Goal: Information Seeking & Learning: Learn about a topic

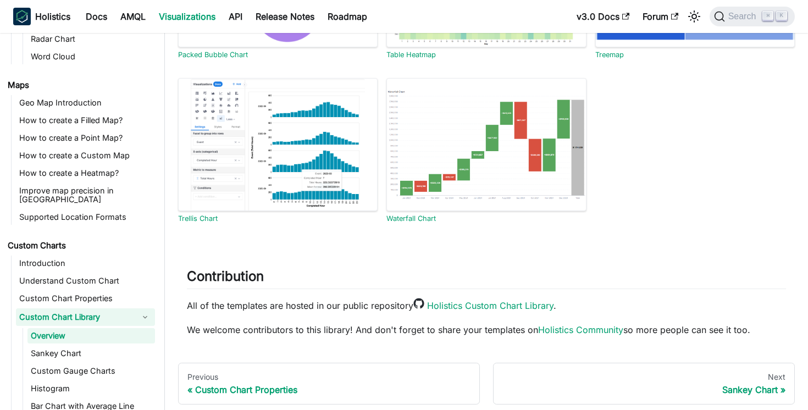
scroll to position [729, 0]
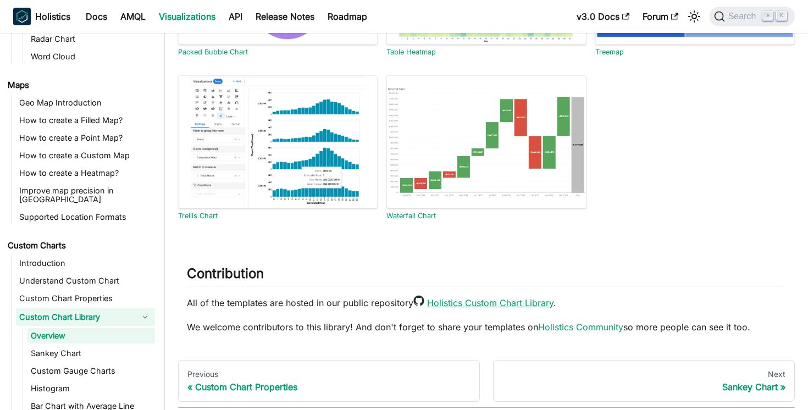
click at [434, 304] on link "Holistics Custom Chart Library" at bounding box center [490, 302] width 126 height 11
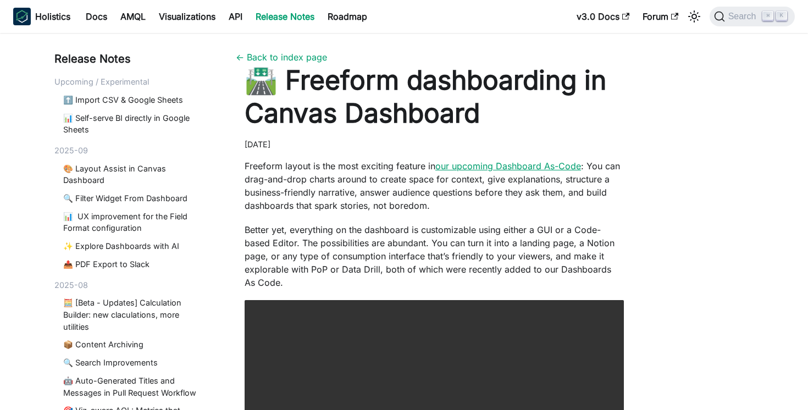
click at [458, 162] on link "our upcoming Dashboard As-Code" at bounding box center [508, 165] width 146 height 11
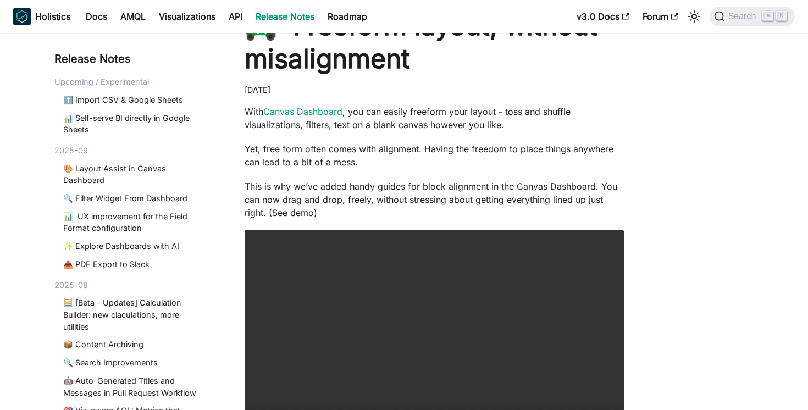
scroll to position [52, 0]
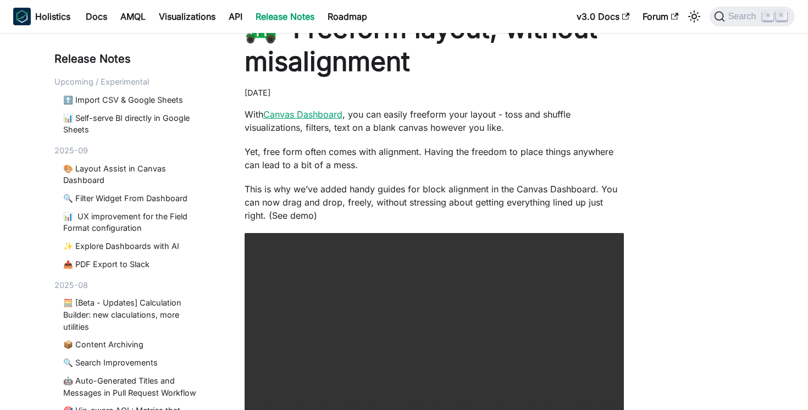
click at [290, 117] on link "Canvas Dashboard" at bounding box center [302, 114] width 79 height 11
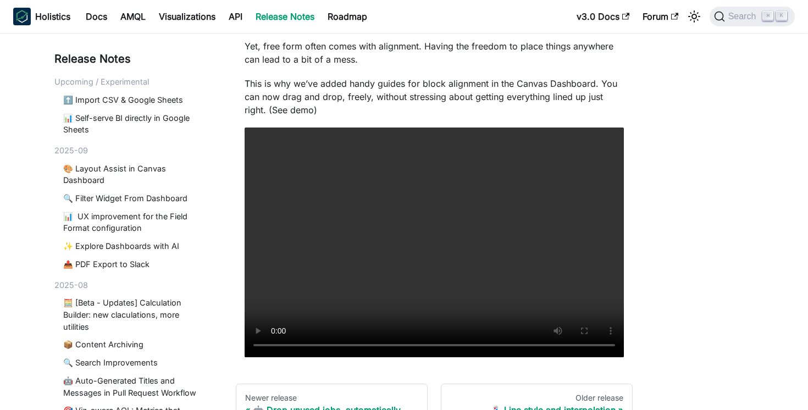
scroll to position [161, 0]
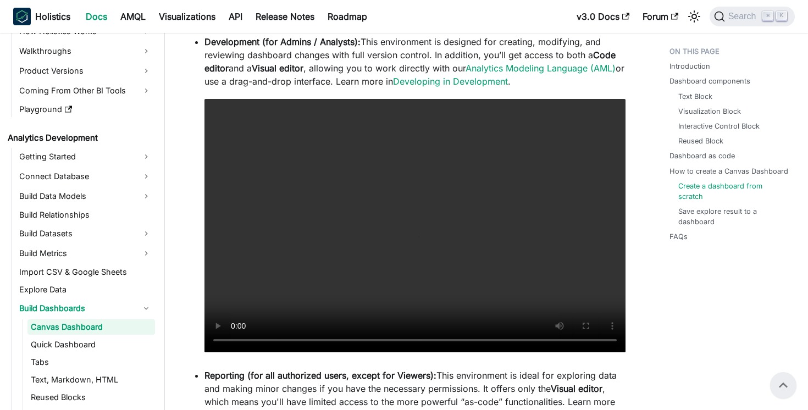
scroll to position [2888, 0]
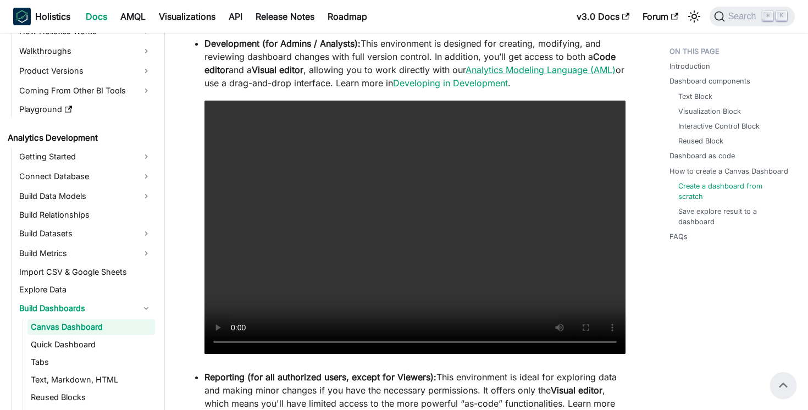
click at [598, 67] on link "Analytics Modeling Language (AML)" at bounding box center [540, 69] width 150 height 11
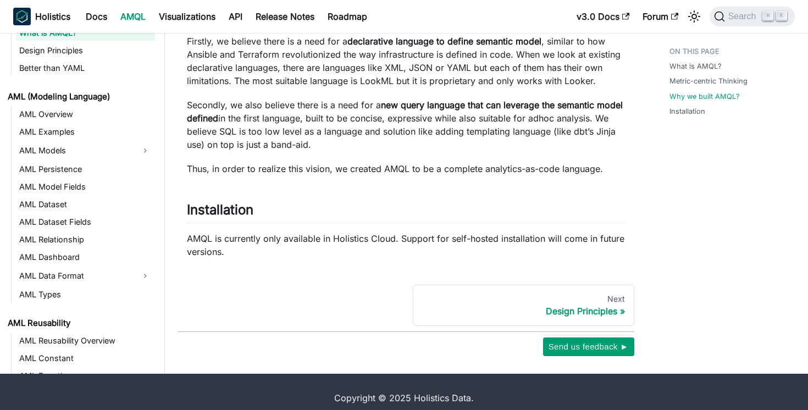
scroll to position [679, 0]
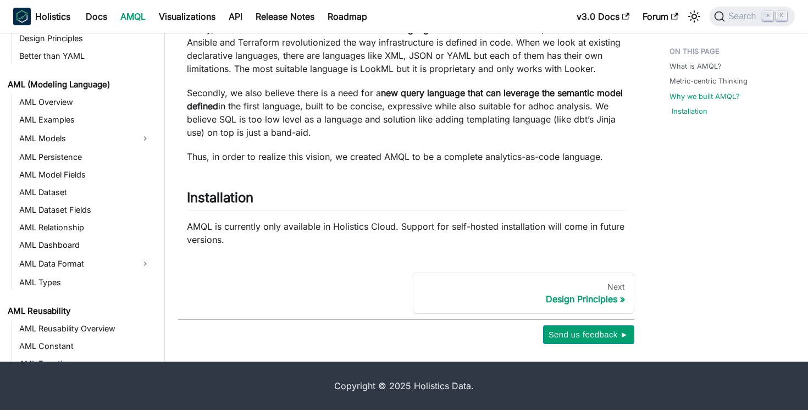
click at [678, 112] on link "Installation" at bounding box center [689, 111] width 36 height 10
click at [692, 115] on link "Installation" at bounding box center [689, 111] width 36 height 10
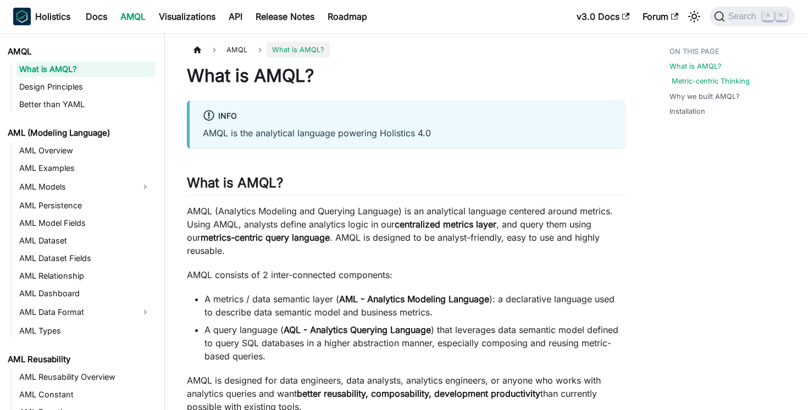
click at [716, 76] on link "Metric-centric Thinking" at bounding box center [710, 81] width 78 height 10
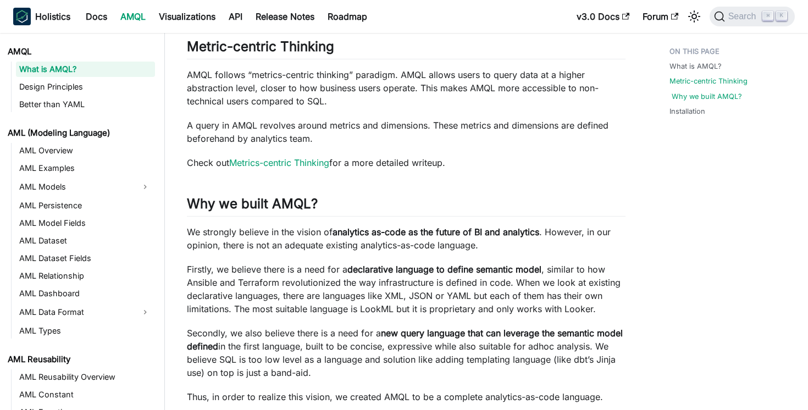
click at [712, 94] on link "Why we built AMQL?" at bounding box center [706, 96] width 70 height 10
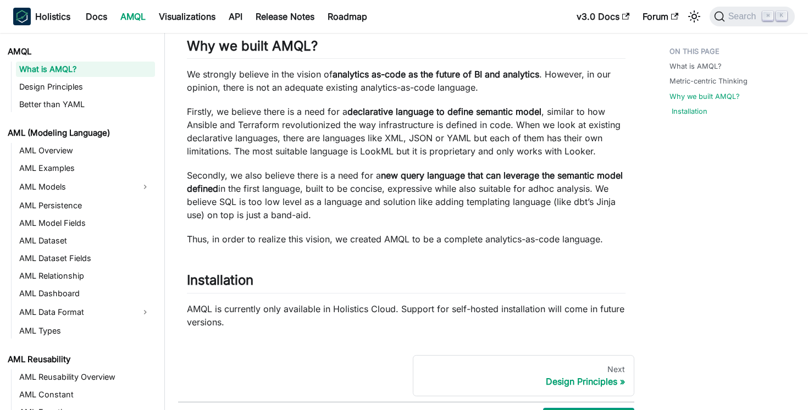
click at [691, 109] on link "Installation" at bounding box center [689, 111] width 36 height 10
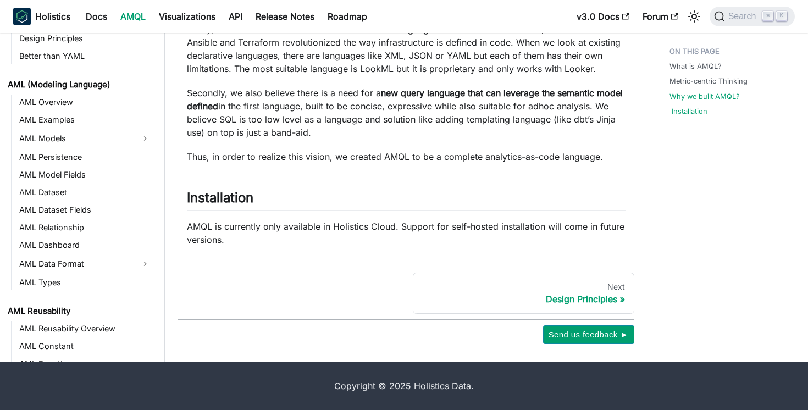
click at [691, 109] on link "Installation" at bounding box center [689, 111] width 36 height 10
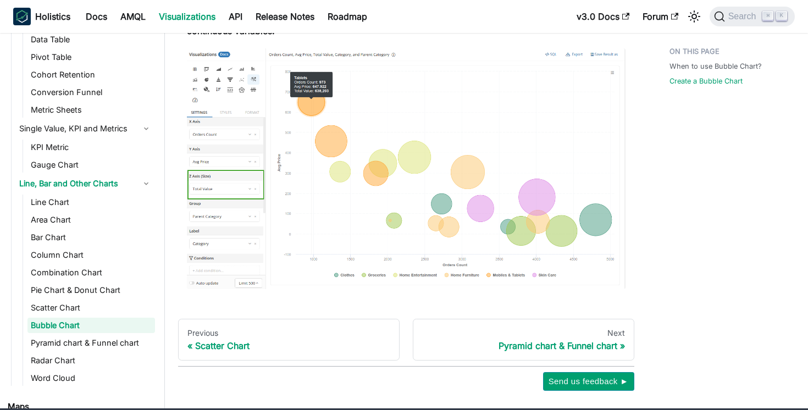
scroll to position [632, 0]
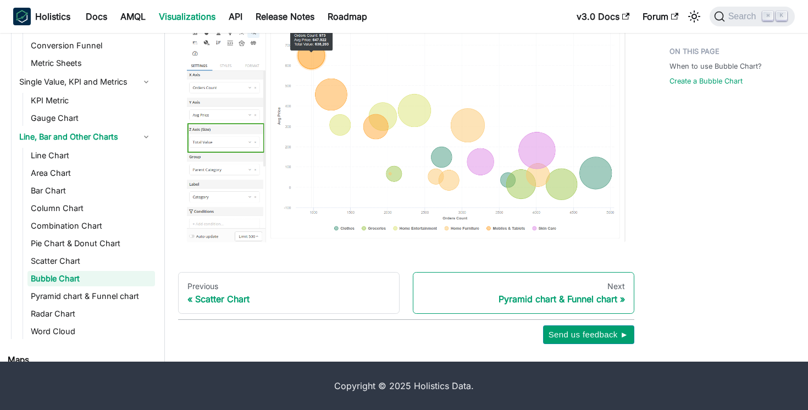
click at [547, 304] on link "Next Pyramid chart & Funnel chart" at bounding box center [523, 293] width 221 height 42
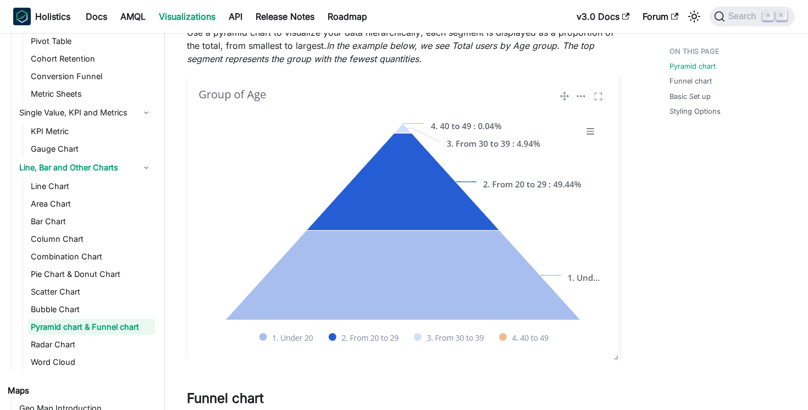
scroll to position [176, 0]
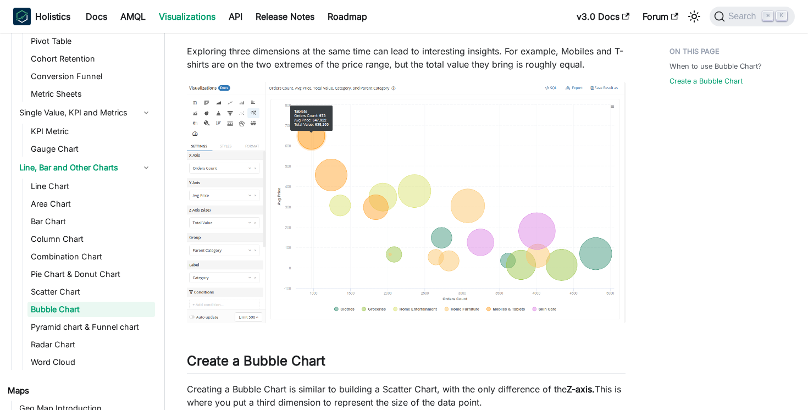
scroll to position [632, 0]
